Goal: Task Accomplishment & Management: Manage account settings

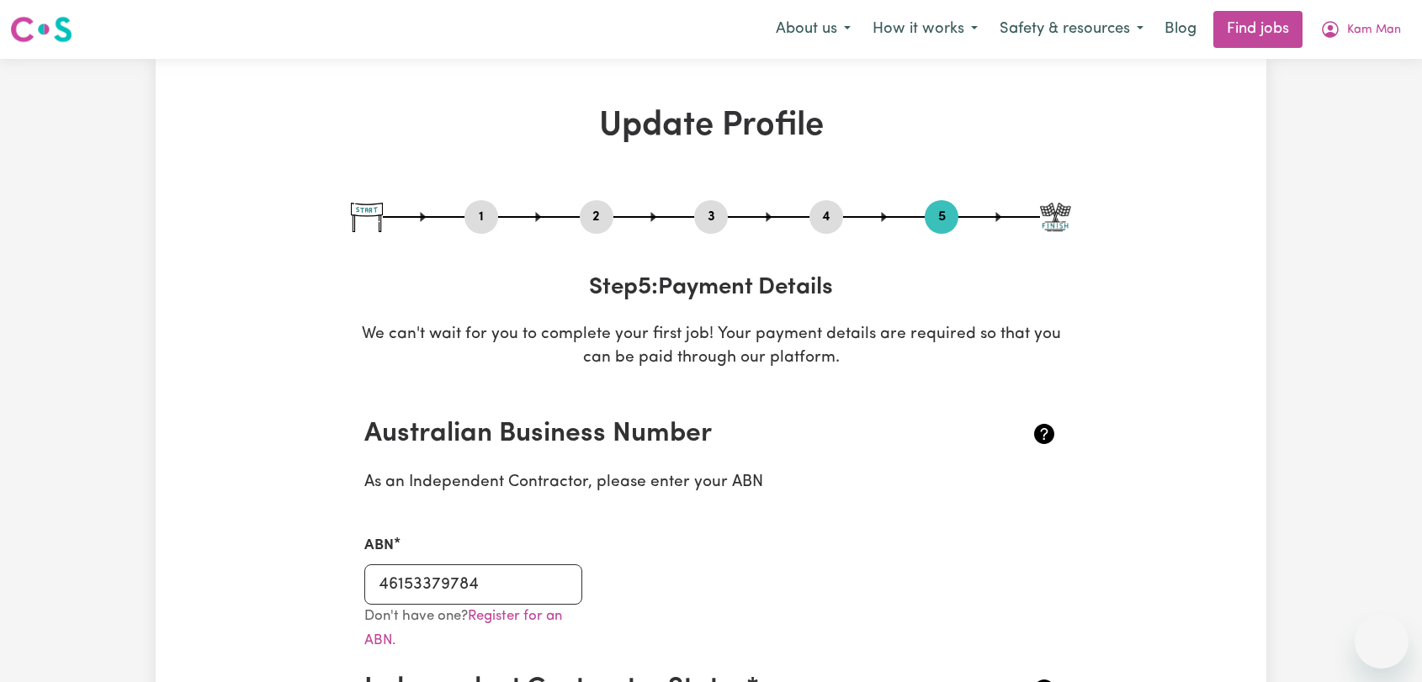
select select "I am providing services by being employed by an organisation"
click at [1359, 26] on span "Kam Man" at bounding box center [1374, 30] width 54 height 19
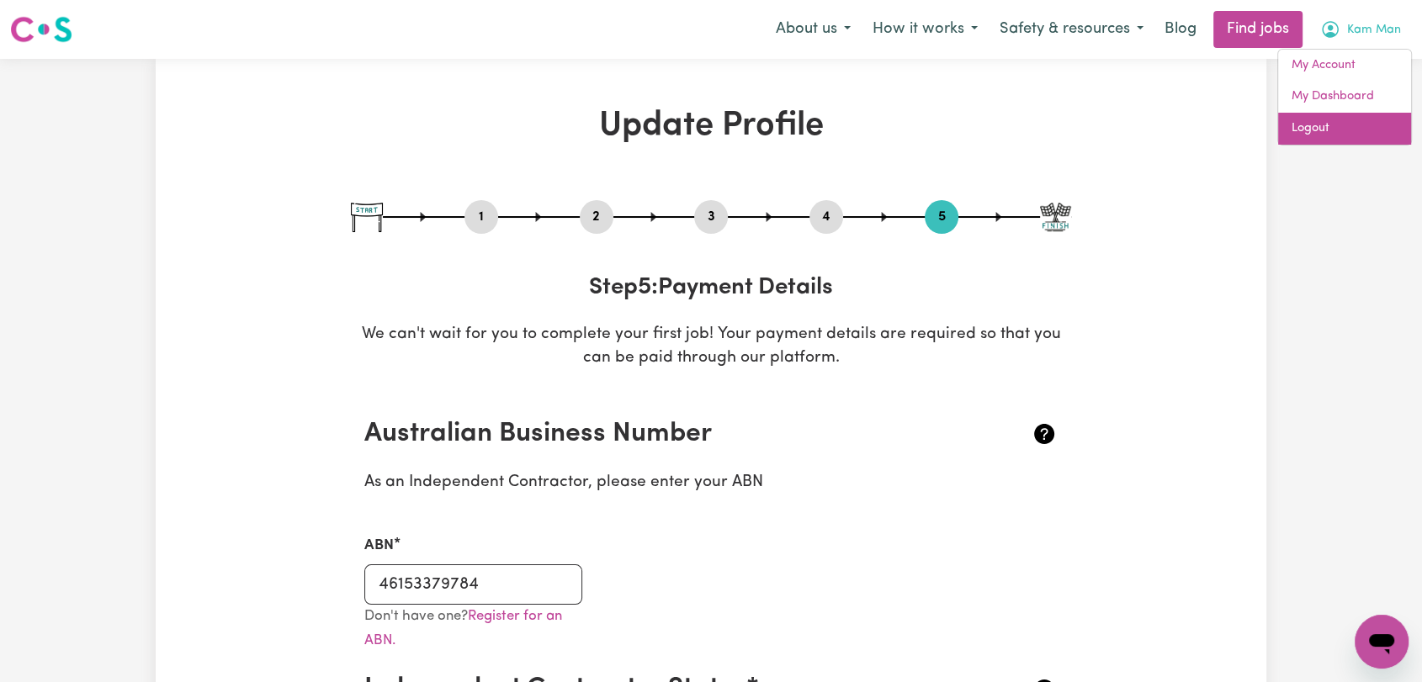
click at [1334, 124] on link "Logout" at bounding box center [1344, 129] width 133 height 32
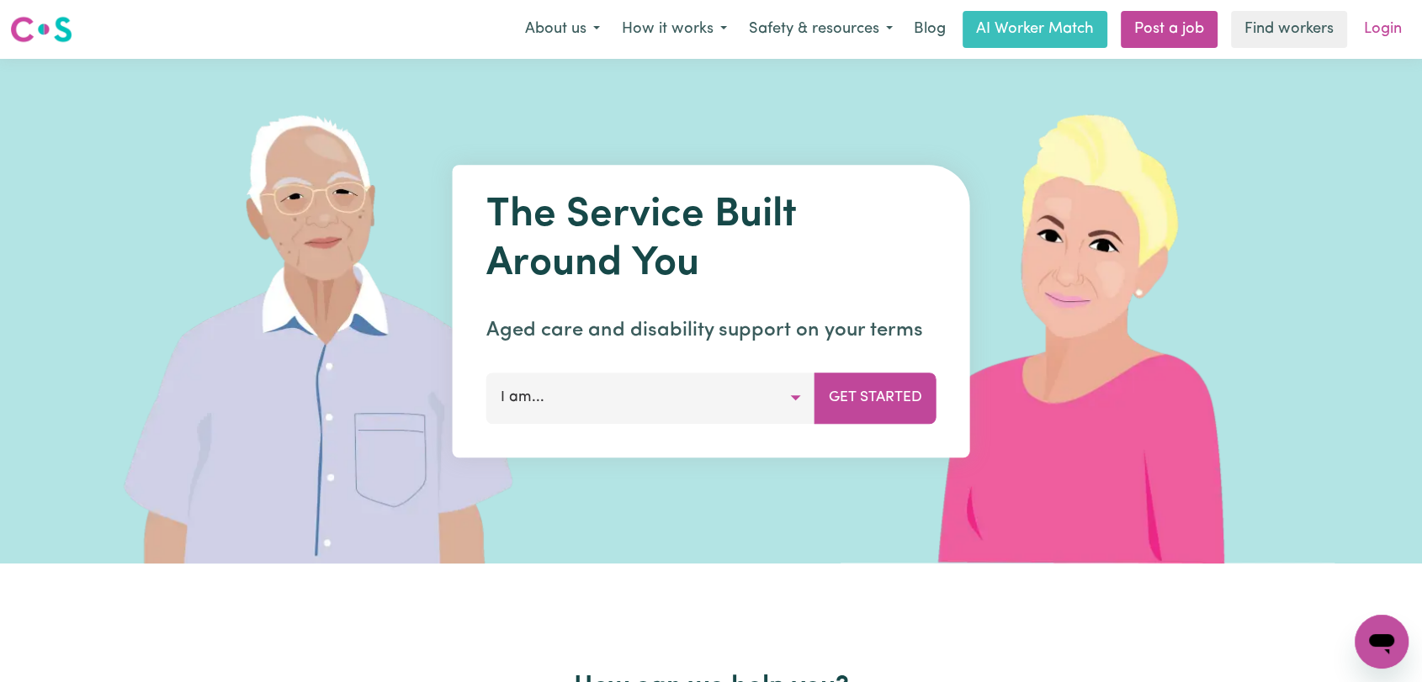
click at [1373, 29] on link "Login" at bounding box center [1382, 29] width 58 height 37
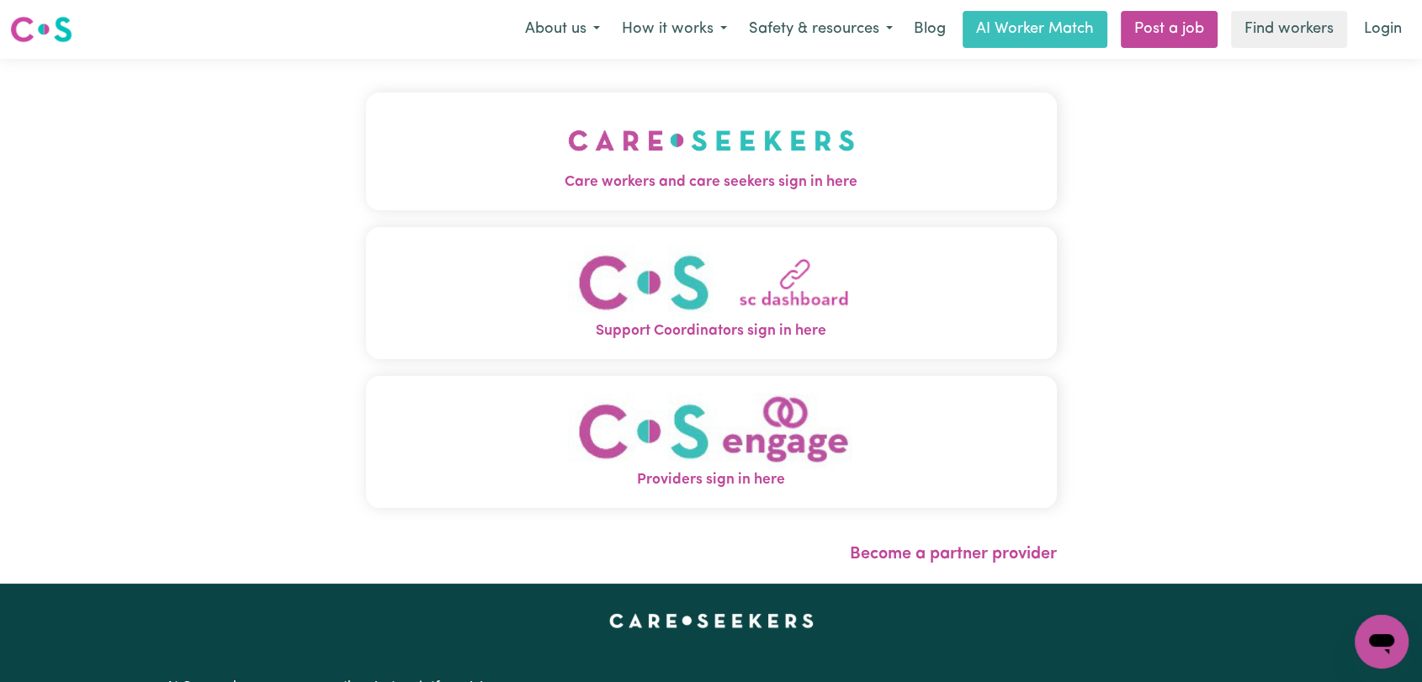
click at [654, 136] on img "Care workers and care seekers sign in here" at bounding box center [711, 140] width 287 height 62
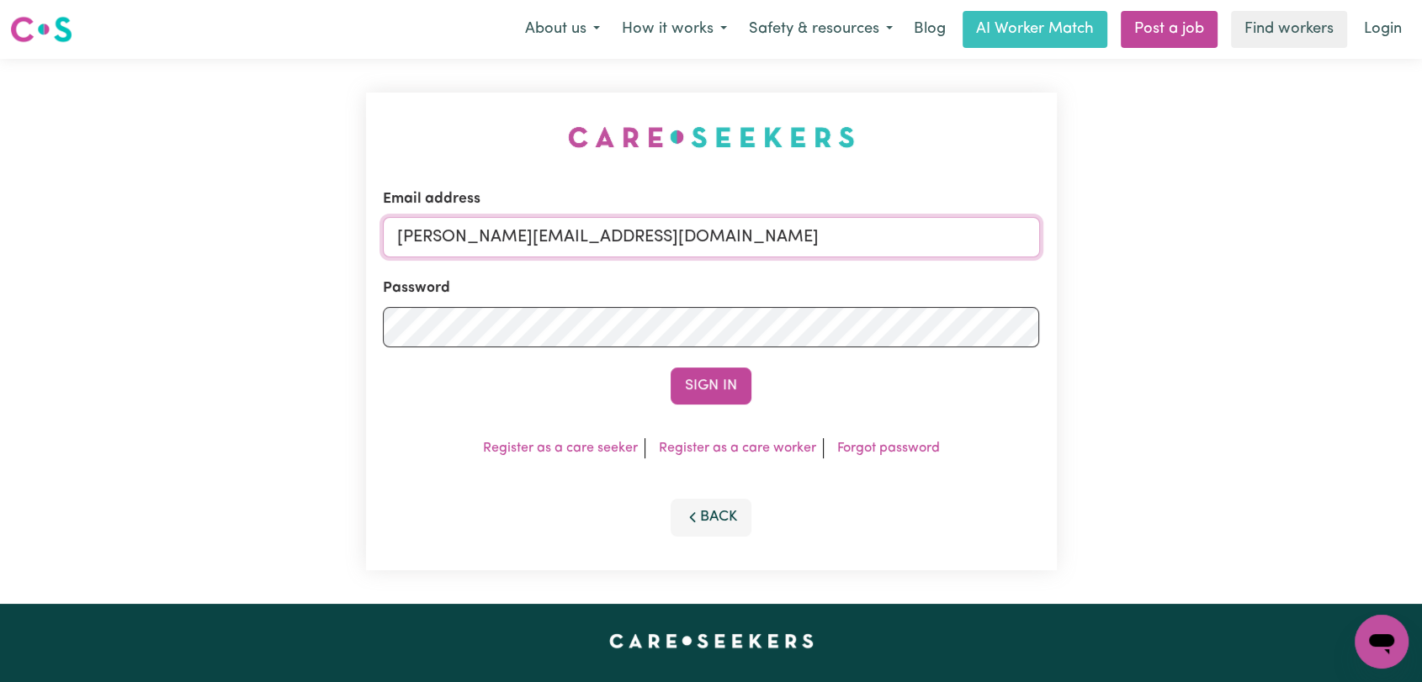
click at [781, 244] on input "[PERSON_NAME][EMAIL_ADDRESS][DOMAIN_NAME]" at bounding box center [711, 237] width 657 height 40
drag, startPoint x: 484, startPoint y: 238, endPoint x: 766, endPoint y: 271, distance: 284.5
click at [766, 271] on form "Email address Superuser~[EMAIL_ADDRESS][DOMAIN_NAME] Password Sign In" at bounding box center [711, 296] width 657 height 216
type input "Superuser~[EMAIL_ADDRESS][DOMAIN_NAME]"
click at [716, 394] on button "Sign In" at bounding box center [710, 386] width 81 height 37
